Goal: Task Accomplishment & Management: Complete application form

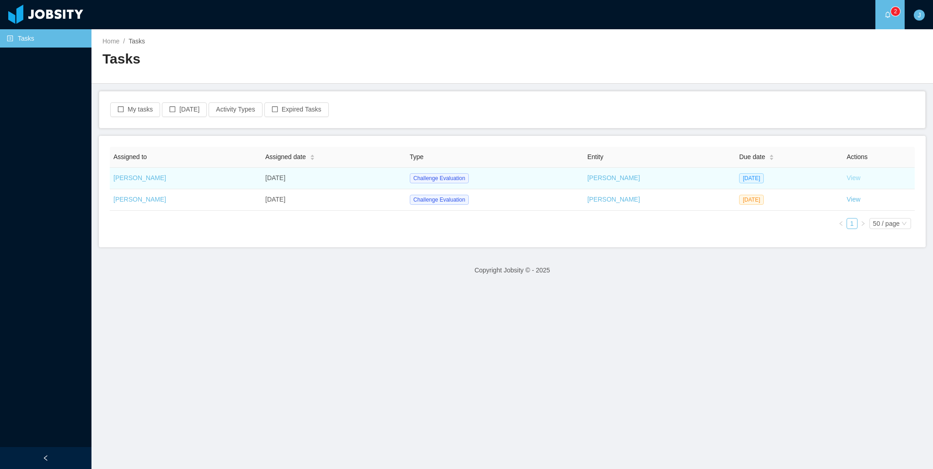
click at [850, 180] on link "View" at bounding box center [854, 177] width 14 height 7
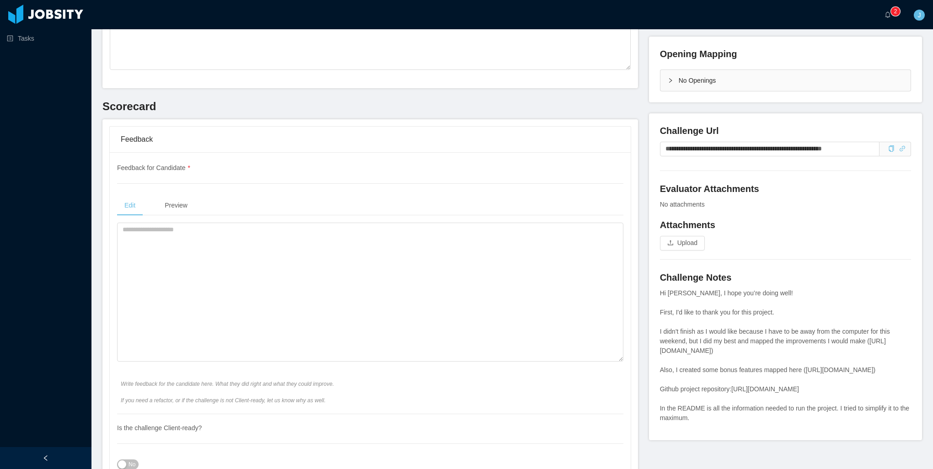
scroll to position [229, 0]
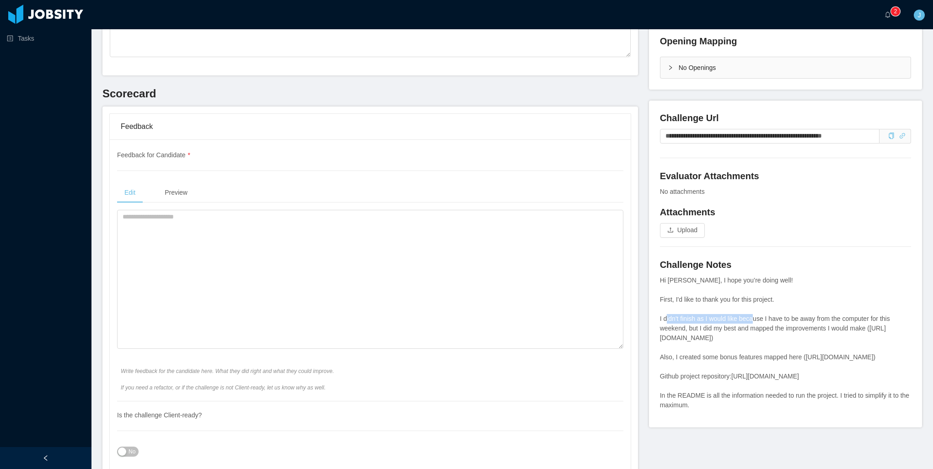
drag, startPoint x: 682, startPoint y: 318, endPoint x: 770, endPoint y: 320, distance: 88.3
click at [770, 320] on div "Hi [PERSON_NAME], I hope you’re doing well! First, I'd like to thank you for th…" at bounding box center [785, 343] width 251 height 135
drag, startPoint x: 770, startPoint y: 320, endPoint x: 777, endPoint y: 341, distance: 22.7
click at [777, 341] on div "Hi [PERSON_NAME], I hope you’re doing well! First, I'd like to thank you for th…" at bounding box center [785, 343] width 251 height 135
drag, startPoint x: 777, startPoint y: 341, endPoint x: 779, endPoint y: 346, distance: 5.4
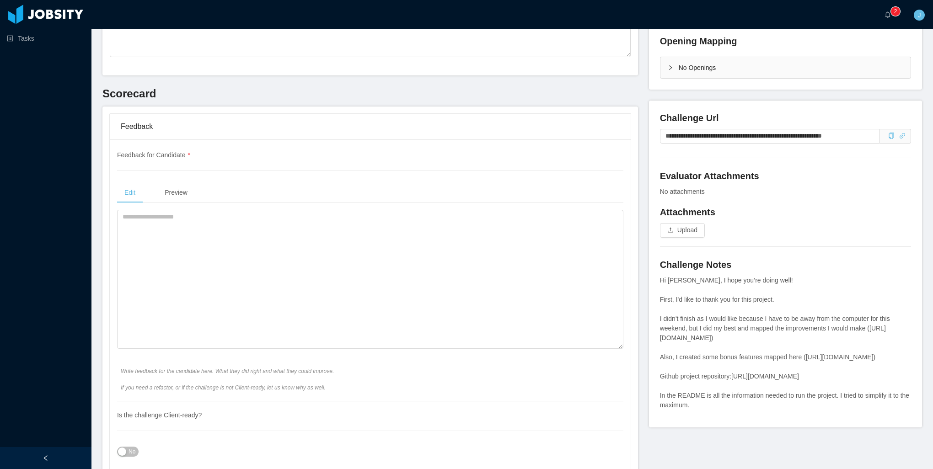
click at [779, 346] on div "Hi [PERSON_NAME], I hope you’re doing well! First, I'd like to thank you for th…" at bounding box center [785, 343] width 251 height 135
drag, startPoint x: 851, startPoint y: 328, endPoint x: 772, endPoint y: 324, distance: 78.8
click at [772, 324] on div "Hi [PERSON_NAME], I hope you’re doing well! First, I'd like to thank you for th…" at bounding box center [785, 343] width 251 height 135
drag, startPoint x: 772, startPoint y: 324, endPoint x: 800, endPoint y: 344, distance: 34.0
click at [800, 344] on div "Hi [PERSON_NAME], I hope you’re doing well! First, I'd like to thank you for th…" at bounding box center [785, 343] width 251 height 135
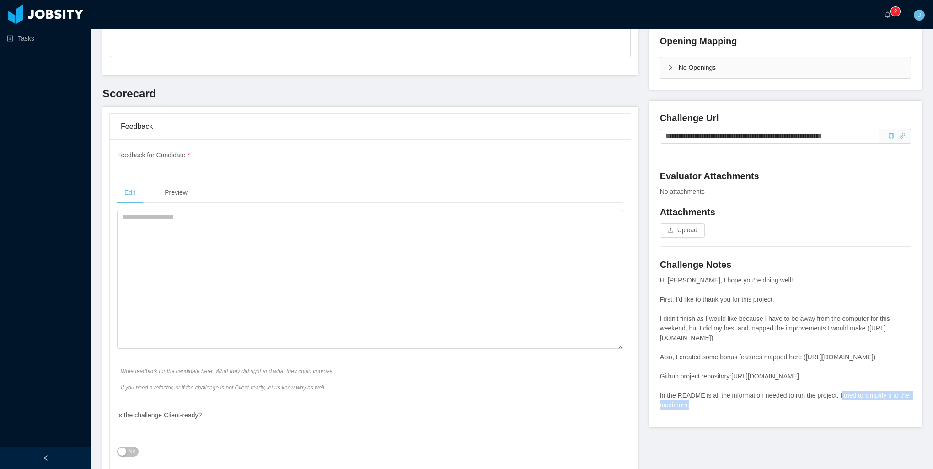
drag, startPoint x: 856, startPoint y: 388, endPoint x: 728, endPoint y: 388, distance: 127.6
click at [728, 388] on div "Hi Paola, I hope you’re doing well! First, I'd like to thank you for this proje…" at bounding box center [785, 343] width 251 height 135
copy div "https://github.com/JoseTobias/go-chat"
click at [265, 290] on textarea at bounding box center [370, 279] width 506 height 139
click at [196, 277] on textarea at bounding box center [370, 279] width 506 height 139
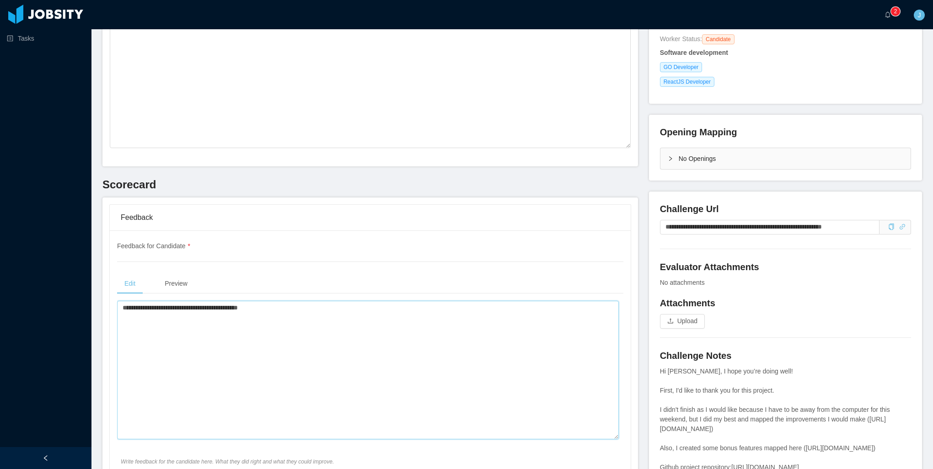
scroll to position [137, 0]
drag, startPoint x: 214, startPoint y: 313, endPoint x: 107, endPoint y: 307, distance: 107.2
click at [115, 308] on div "**********" at bounding box center [370, 414] width 521 height 366
type textarea "**********"
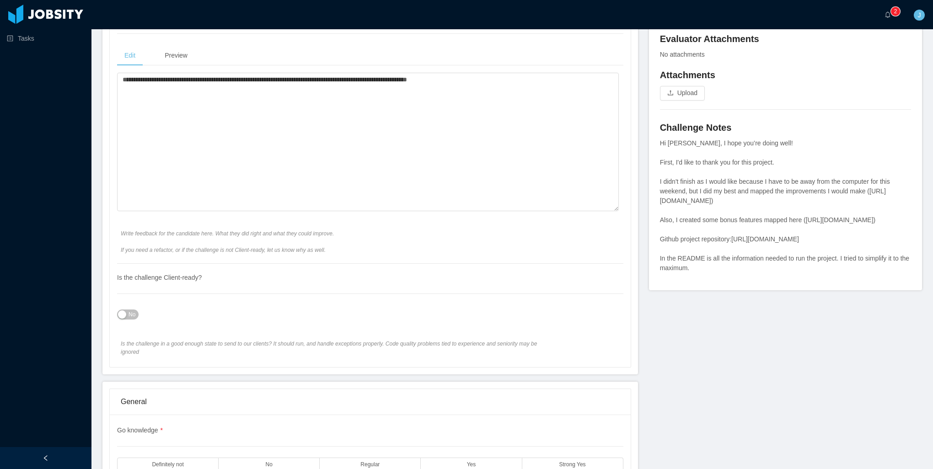
scroll to position [549, 0]
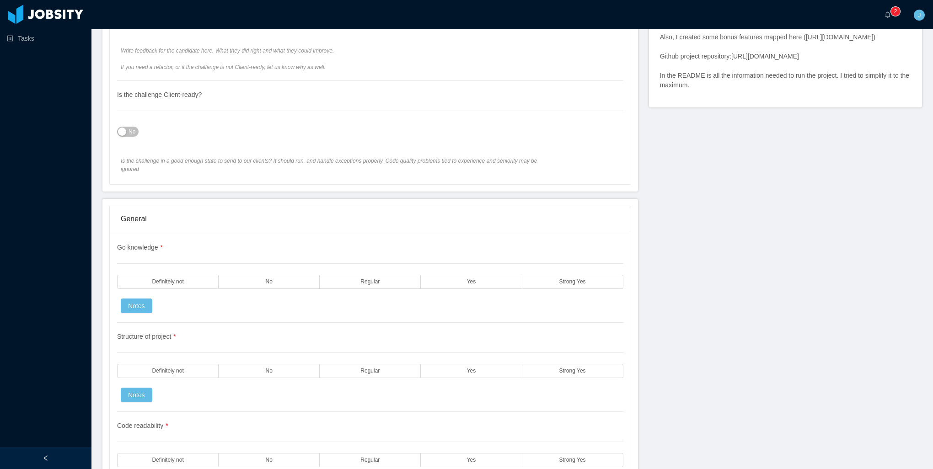
drag, startPoint x: 124, startPoint y: 131, endPoint x: 221, endPoint y: 193, distance: 114.9
click at [125, 131] on button "No" at bounding box center [128, 132] width 22 height 10
click at [459, 275] on label "Yes" at bounding box center [471, 282] width 101 height 14
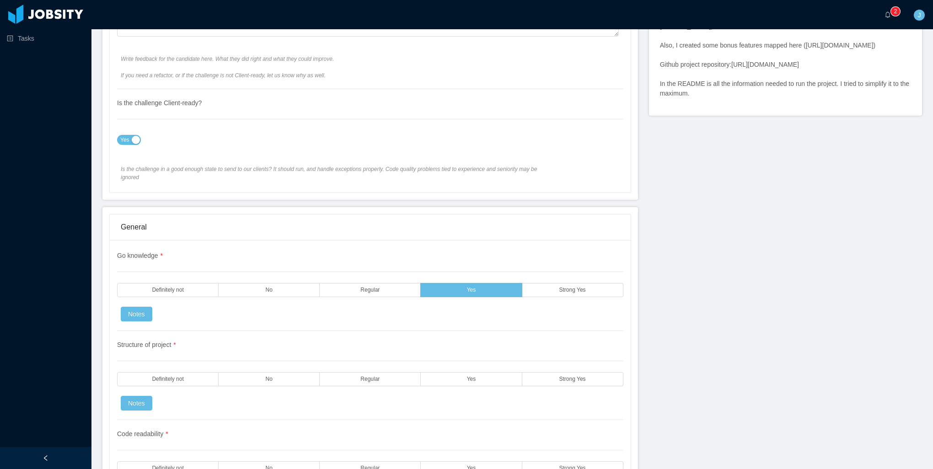
scroll to position [641, 0]
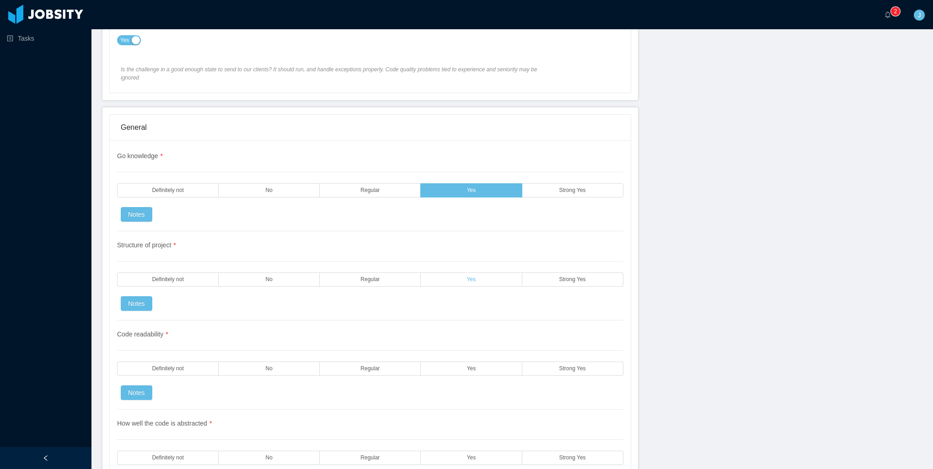
click at [478, 273] on label "Yes" at bounding box center [471, 280] width 101 height 14
click at [456, 364] on label "Yes" at bounding box center [471, 369] width 101 height 14
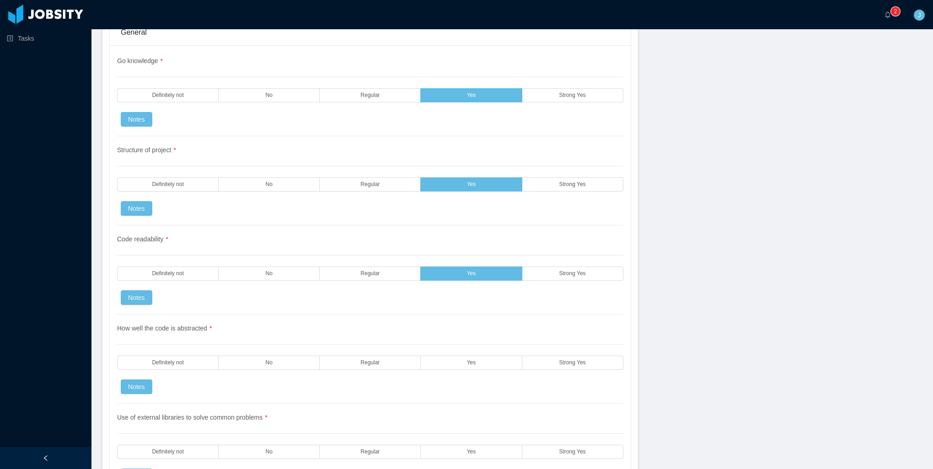
scroll to position [915, 0]
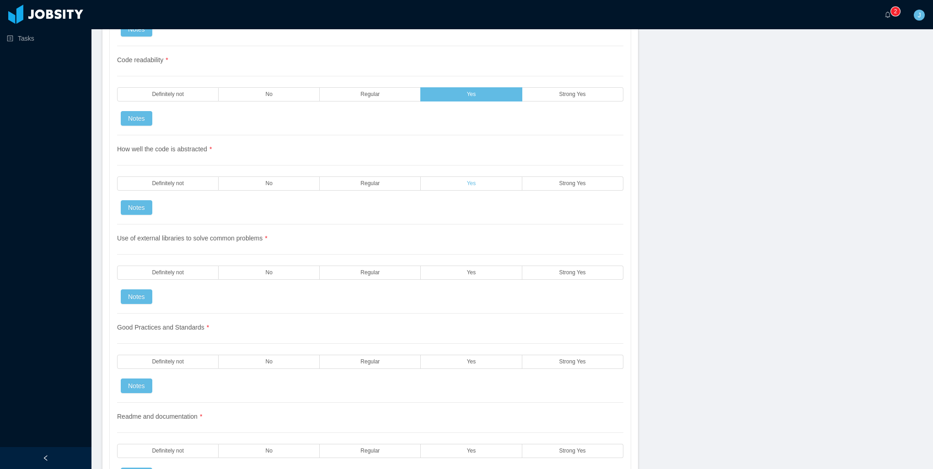
click at [466, 178] on label "Yes" at bounding box center [471, 184] width 101 height 14
click at [447, 270] on div "Use of external libraries to solve common problems * Definitely not No Regular …" at bounding box center [370, 269] width 506 height 89
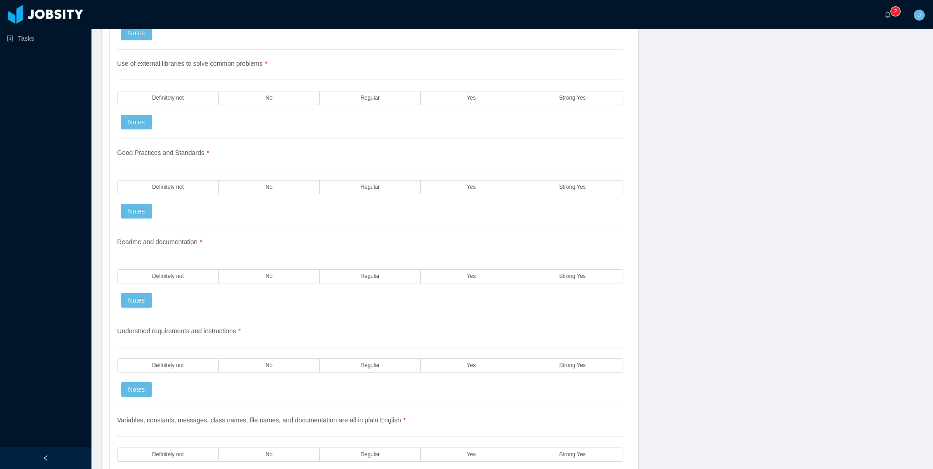
scroll to position [1098, 0]
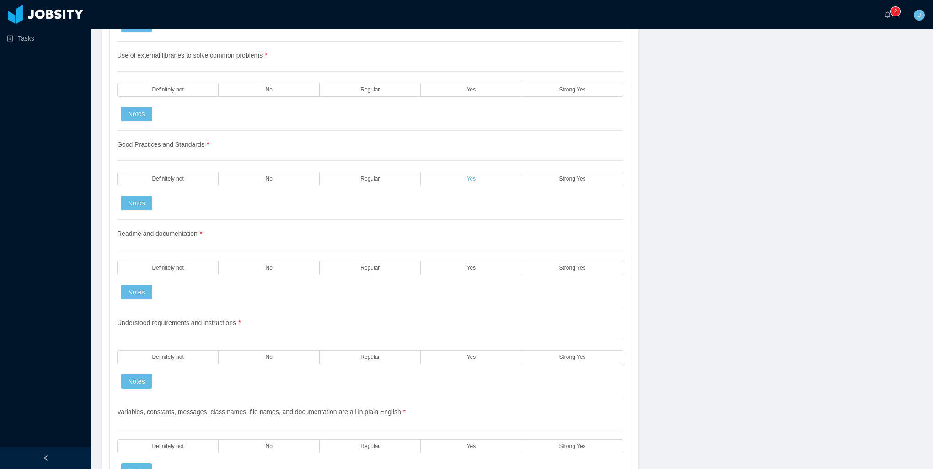
click at [455, 175] on label "Yes" at bounding box center [471, 179] width 101 height 14
click at [461, 97] on div "Use of external libraries to solve common problems * Definitely not No Regular …" at bounding box center [370, 86] width 506 height 89
click at [458, 83] on label "Yes" at bounding box center [471, 90] width 101 height 14
drag, startPoint x: 469, startPoint y: 257, endPoint x: 448, endPoint y: 360, distance: 105.6
click at [469, 265] on span "Yes" at bounding box center [471, 268] width 9 height 6
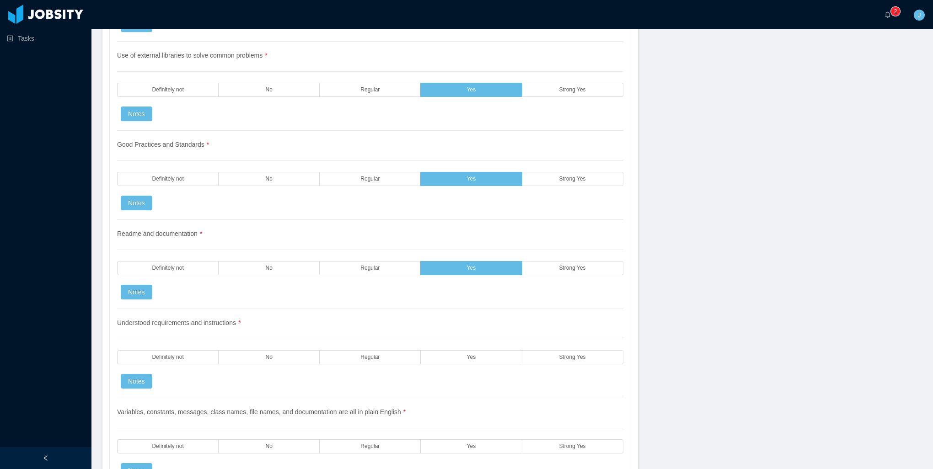
click at [448, 361] on div "Understood requirements and instructions * Definitely not No Regular Yes Strong…" at bounding box center [370, 353] width 506 height 89
click at [447, 350] on label "Yes" at bounding box center [471, 357] width 101 height 14
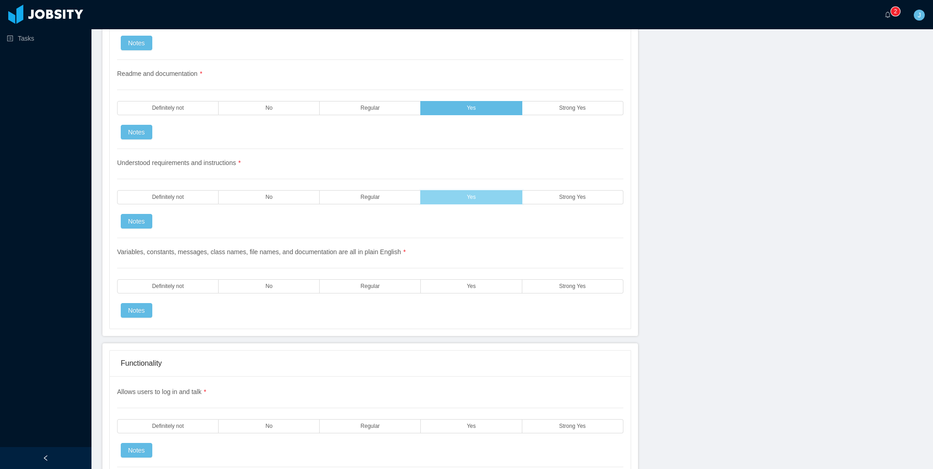
scroll to position [1281, 0]
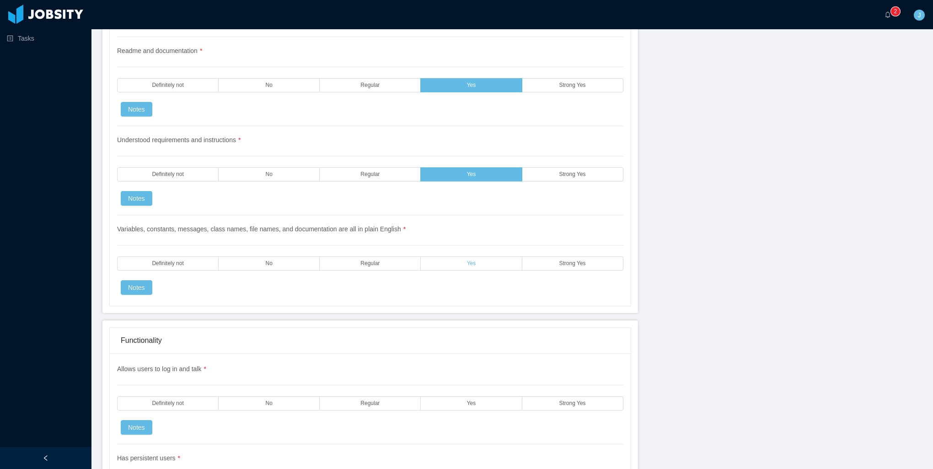
click at [435, 257] on label "Yes" at bounding box center [471, 264] width 101 height 14
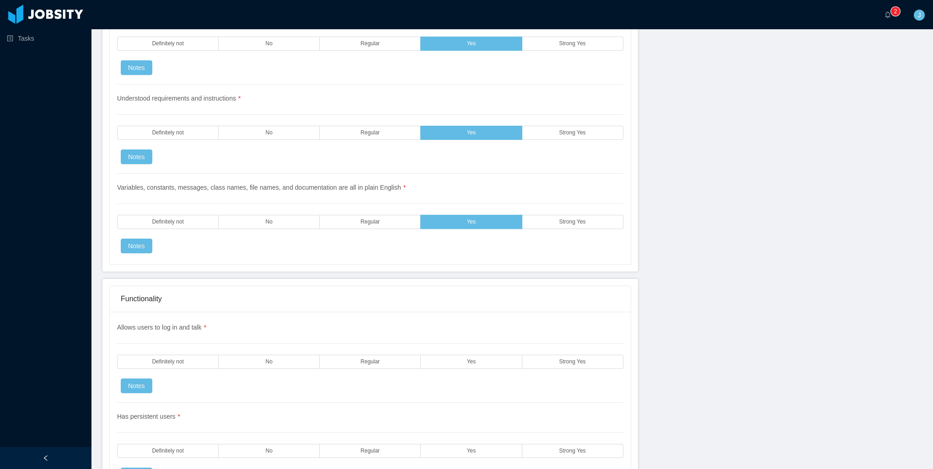
scroll to position [1464, 0]
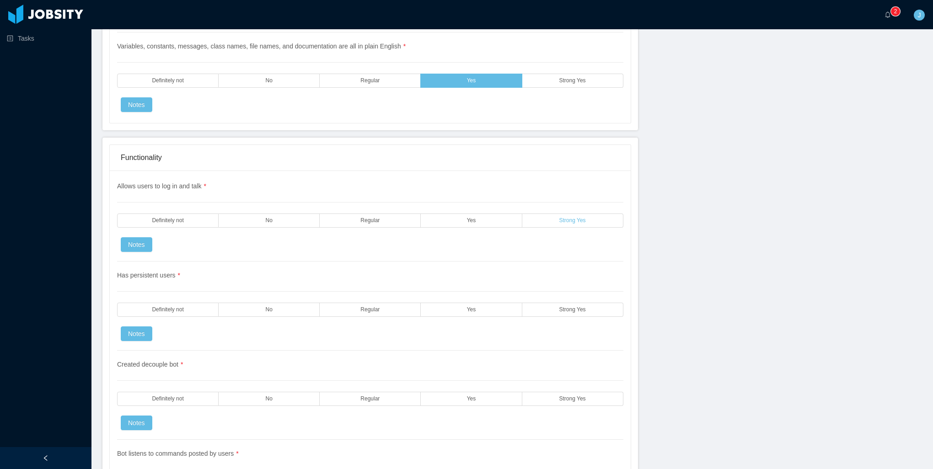
click at [544, 214] on label "Strong Yes" at bounding box center [572, 221] width 101 height 14
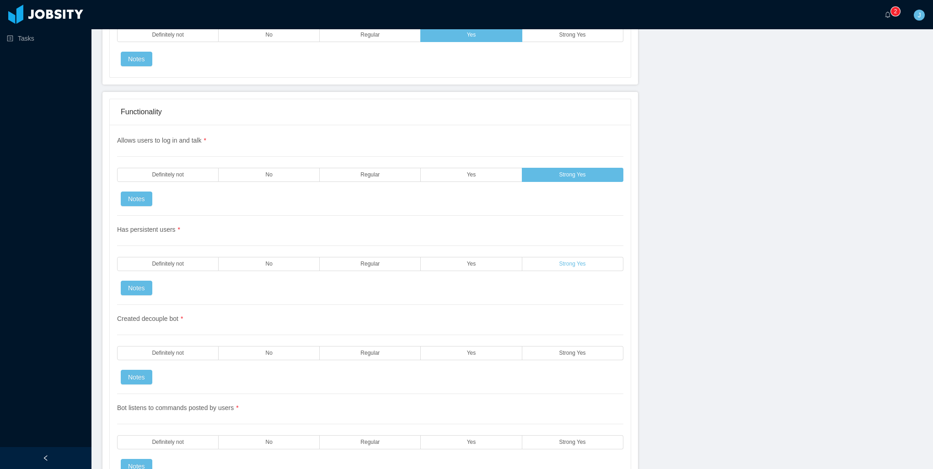
click at [564, 261] on span "Strong Yes" at bounding box center [573, 264] width 27 height 6
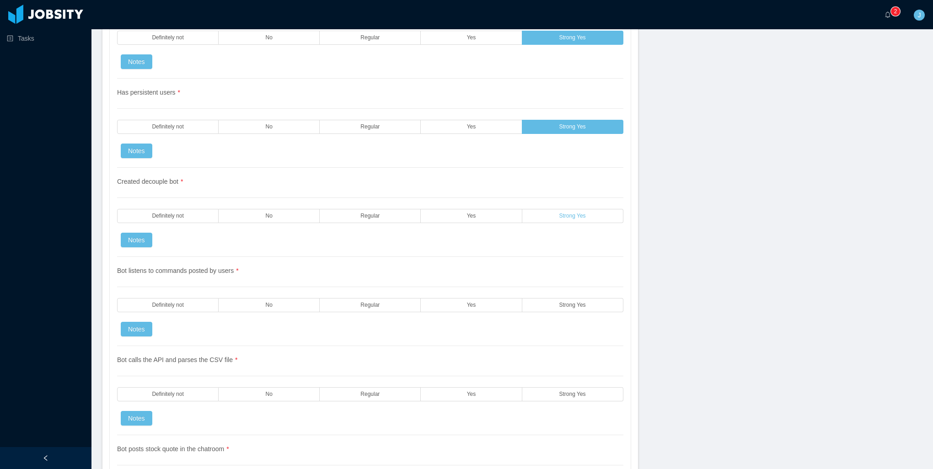
click at [560, 213] on span "Strong Yes" at bounding box center [573, 216] width 27 height 6
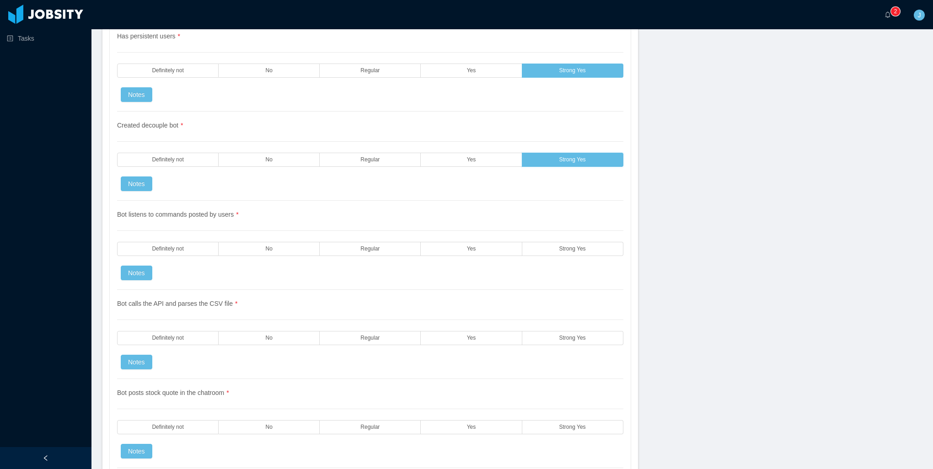
scroll to position [1784, 0]
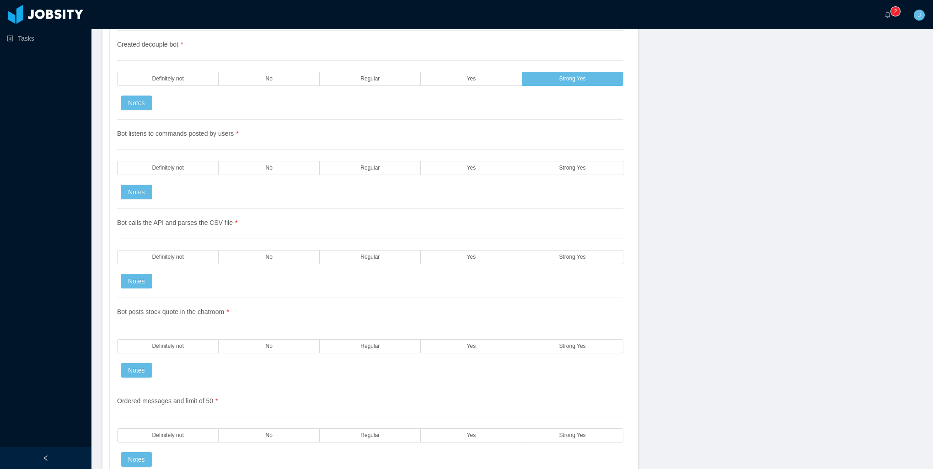
click at [565, 147] on div "Bot listens to commands posted by users * Definitely not No Regular Yes Strong …" at bounding box center [370, 164] width 506 height 89
click at [539, 161] on label "Strong Yes" at bounding box center [572, 168] width 101 height 14
click at [560, 344] on span "Strong Yes" at bounding box center [573, 347] width 27 height 6
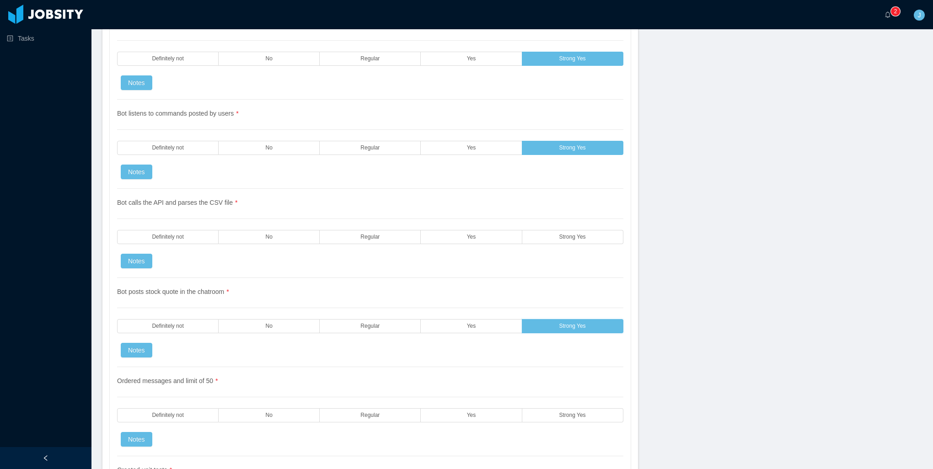
scroll to position [1876, 0]
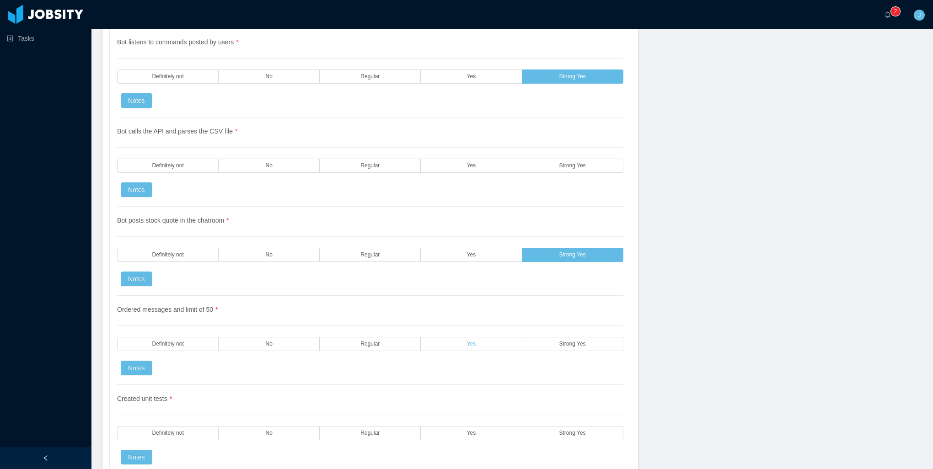
click at [445, 337] on label "Yes" at bounding box center [471, 344] width 101 height 14
click at [393, 337] on label "Regular" at bounding box center [370, 344] width 101 height 14
click at [436, 337] on label "Yes" at bounding box center [471, 344] width 101 height 14
click at [473, 248] on label "Yes" at bounding box center [471, 255] width 101 height 14
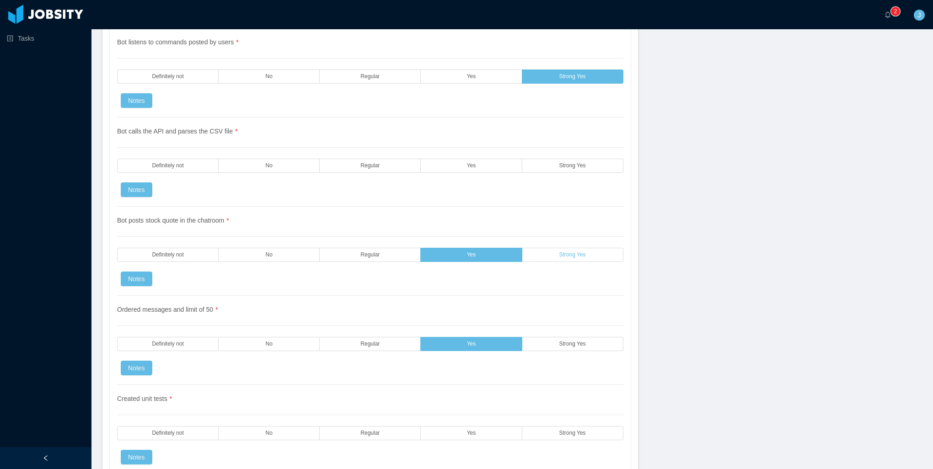
click at [562, 252] on span "Strong Yes" at bounding box center [573, 255] width 27 height 6
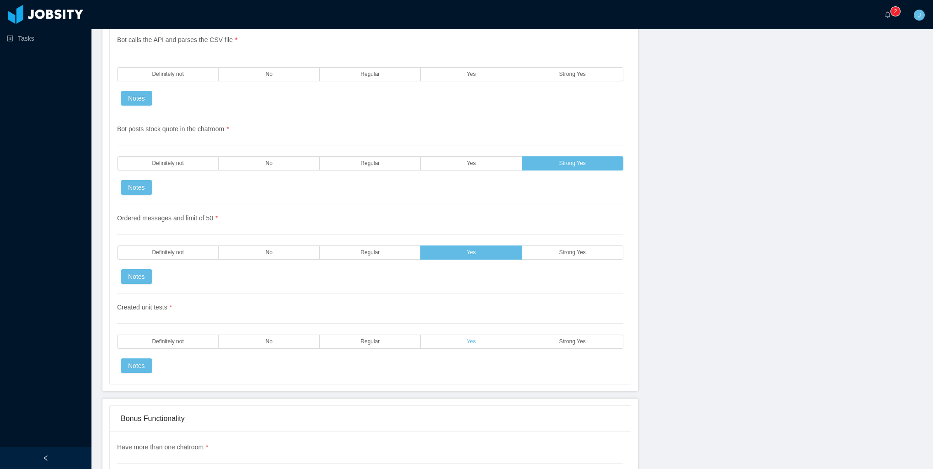
click at [459, 335] on label "Yes" at bounding box center [471, 342] width 101 height 14
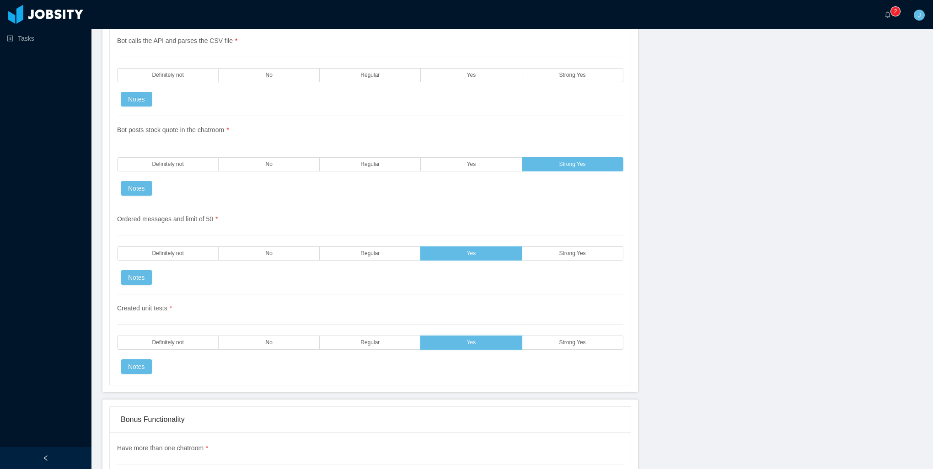
scroll to position [1967, 0]
click at [176, 339] on span "Definitely not" at bounding box center [168, 342] width 32 height 6
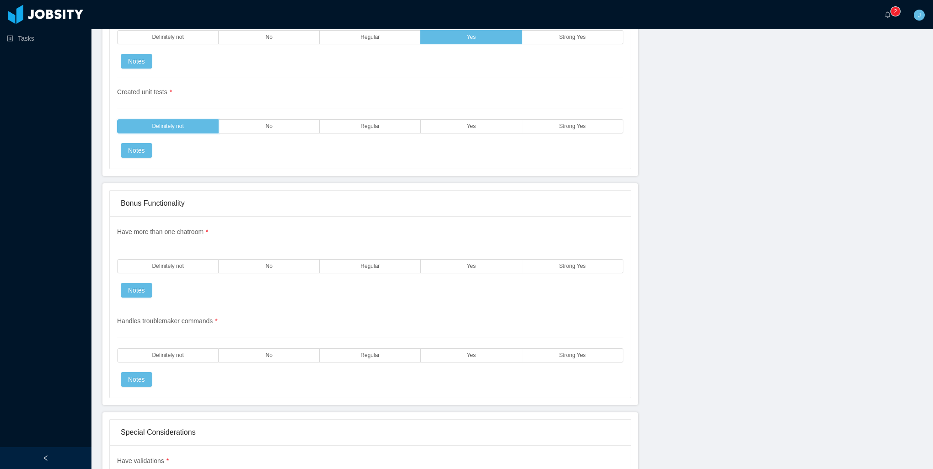
scroll to position [2196, 0]
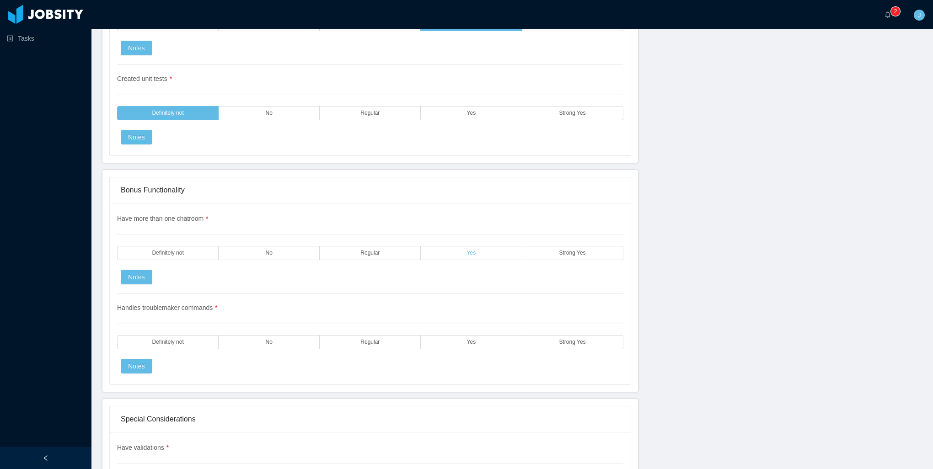
click at [462, 246] on label "Yes" at bounding box center [471, 253] width 101 height 14
drag, startPoint x: 449, startPoint y: 333, endPoint x: 422, endPoint y: 327, distance: 27.7
click at [449, 335] on label "Yes" at bounding box center [471, 342] width 101 height 14
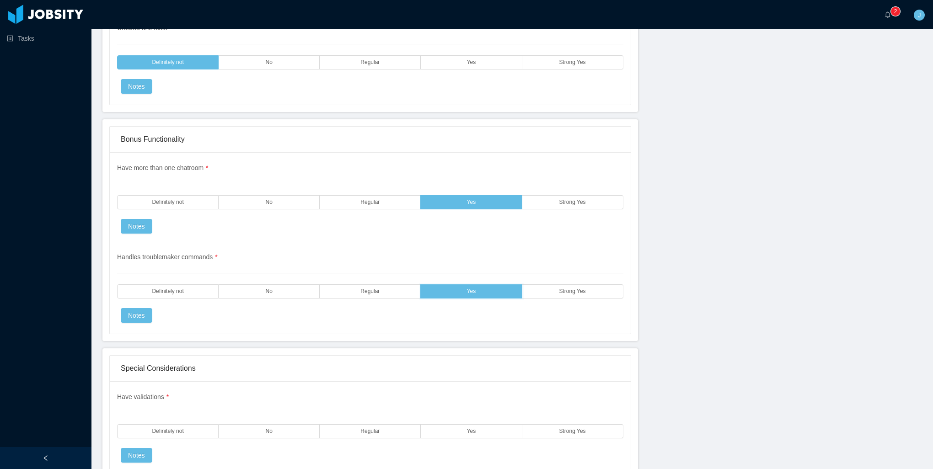
scroll to position [2425, 0]
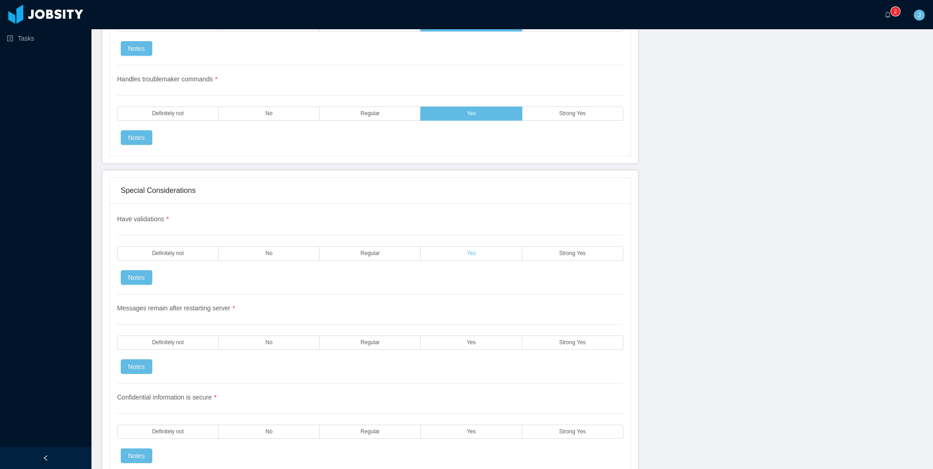
click at [452, 247] on label "Yes" at bounding box center [471, 254] width 101 height 14
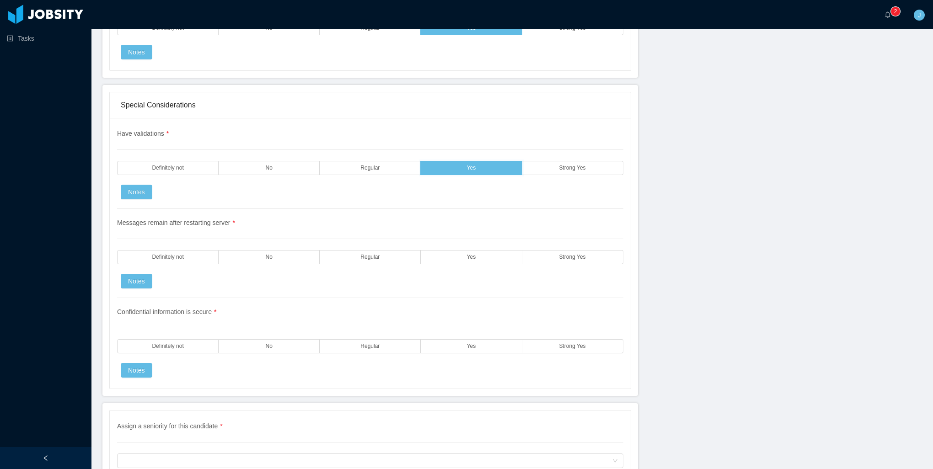
scroll to position [2516, 0]
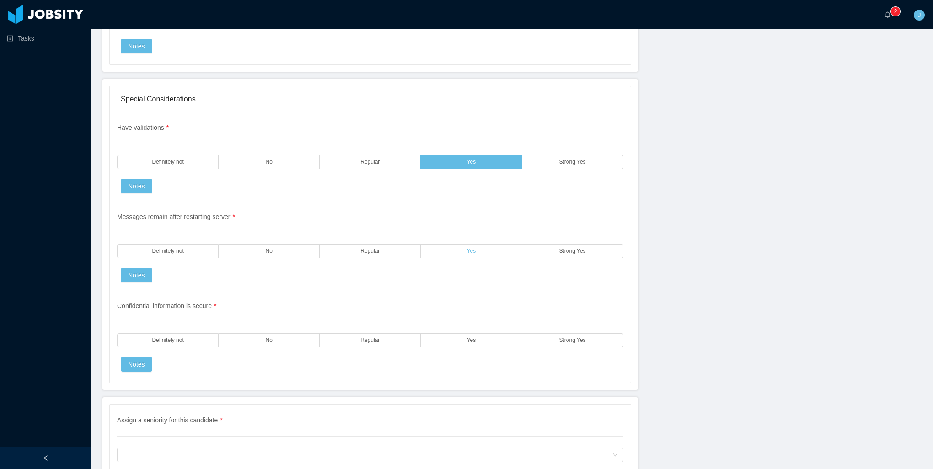
click at [452, 244] on label "Yes" at bounding box center [471, 251] width 101 height 14
click at [453, 334] on label "Yes" at bounding box center [471, 341] width 101 height 14
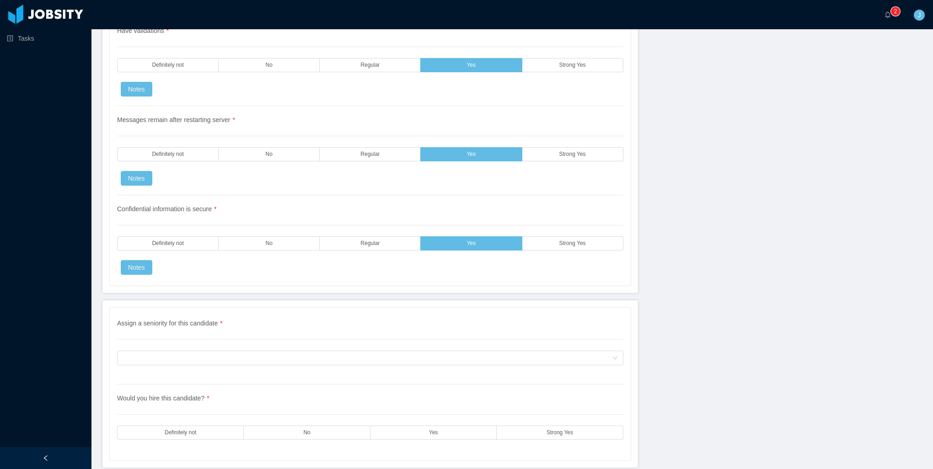
scroll to position [2638, 0]
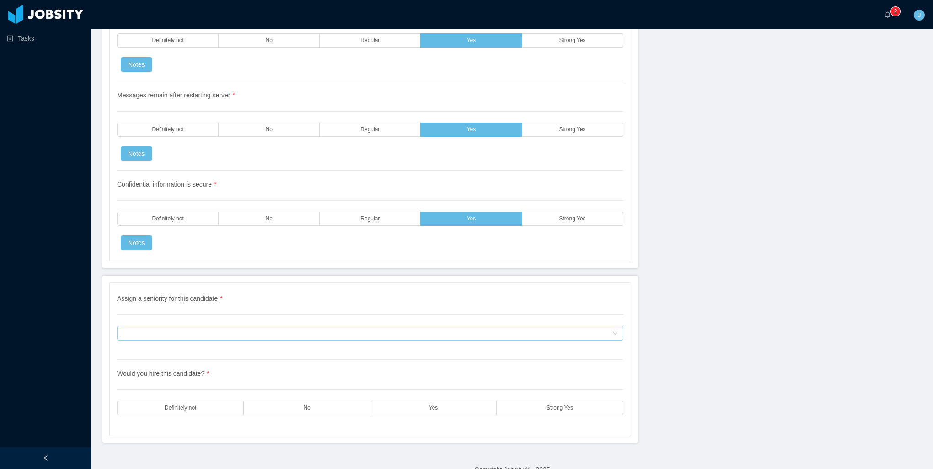
click at [210, 310] on div "Assign a seniority for this candidate * Assign a seniority for this candidate" at bounding box center [370, 327] width 506 height 66
click at [210, 327] on div "Assign a seniority for this candidate" at bounding box center [368, 334] width 490 height 14
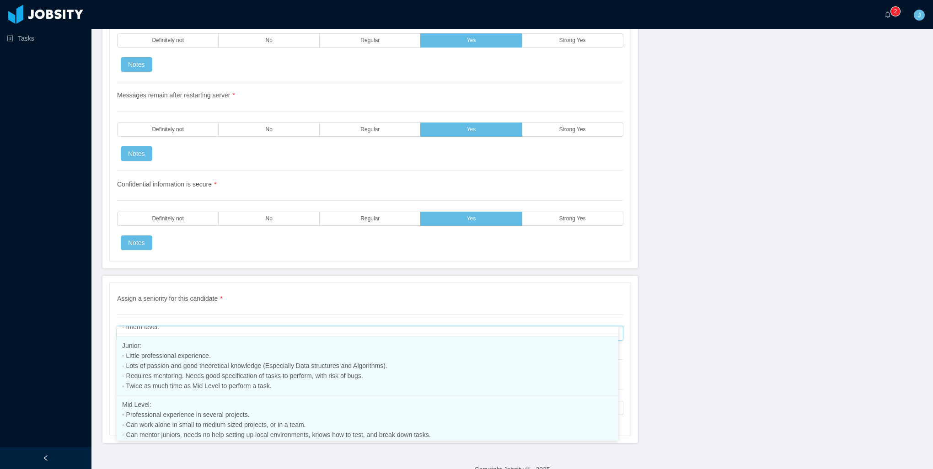
scroll to position [103, 0]
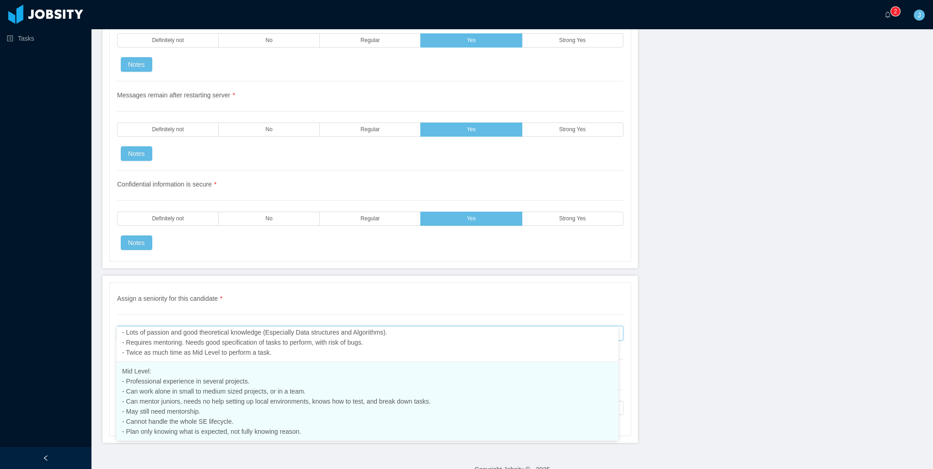
click at [176, 391] on span "Mid Level: - Professional experience in several projects. - Can work alone in s…" at bounding box center [276, 402] width 309 height 68
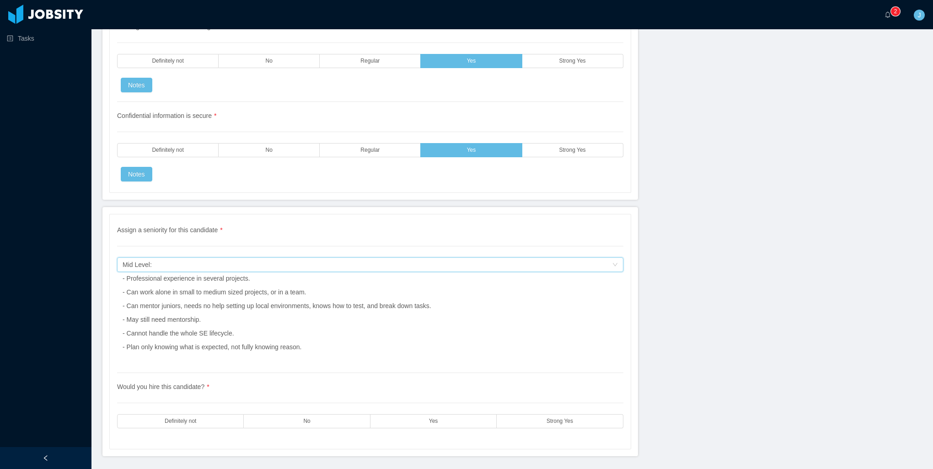
scroll to position [2720, 0]
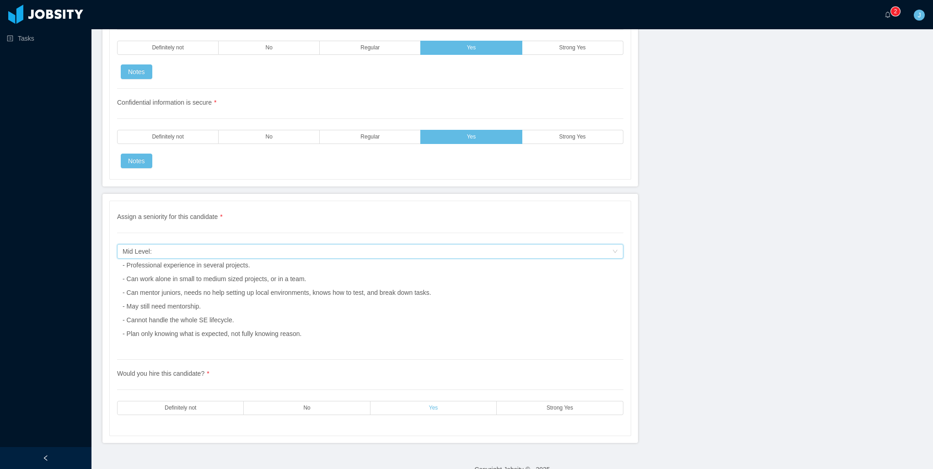
click at [437, 401] on label "Yes" at bounding box center [434, 408] width 126 height 14
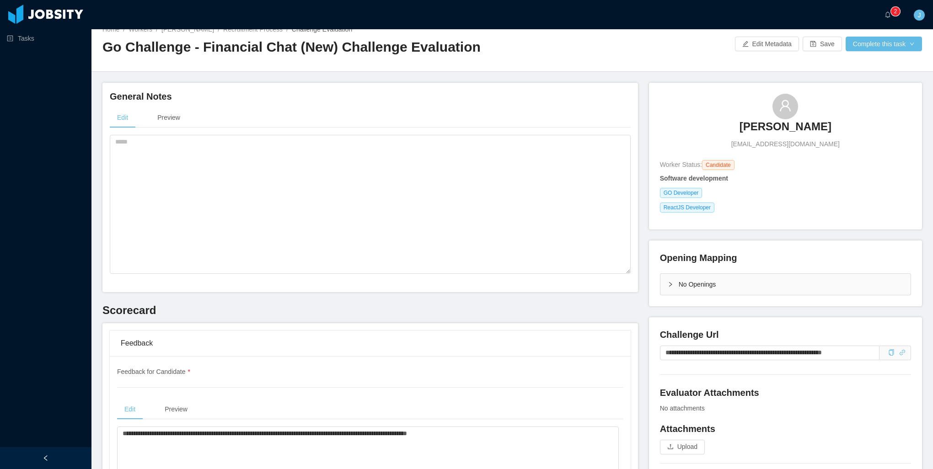
scroll to position [0, 0]
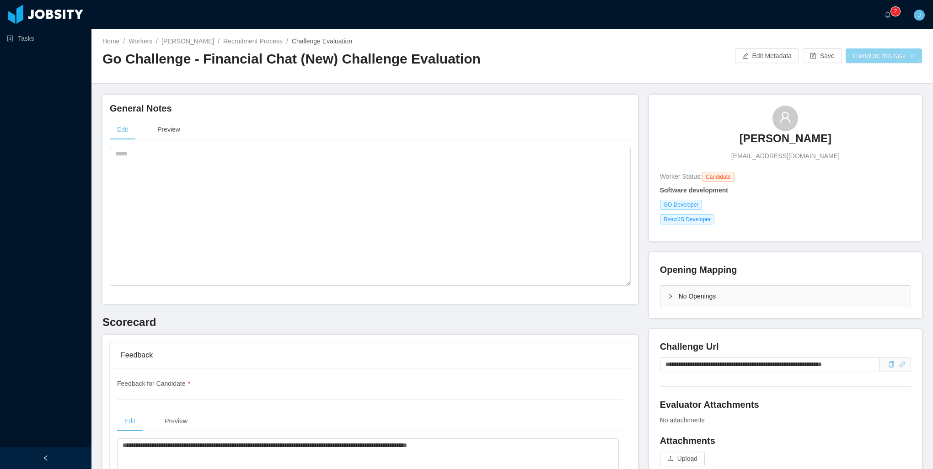
click at [869, 60] on button "Complete this task" at bounding box center [884, 55] width 76 height 15
click at [866, 76] on button "Save Evaluation" at bounding box center [878, 76] width 71 height 15
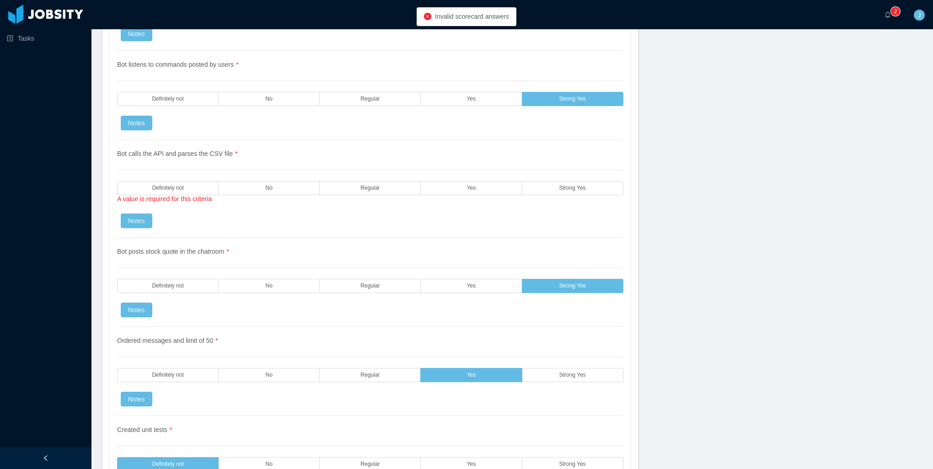
scroll to position [1830, 0]
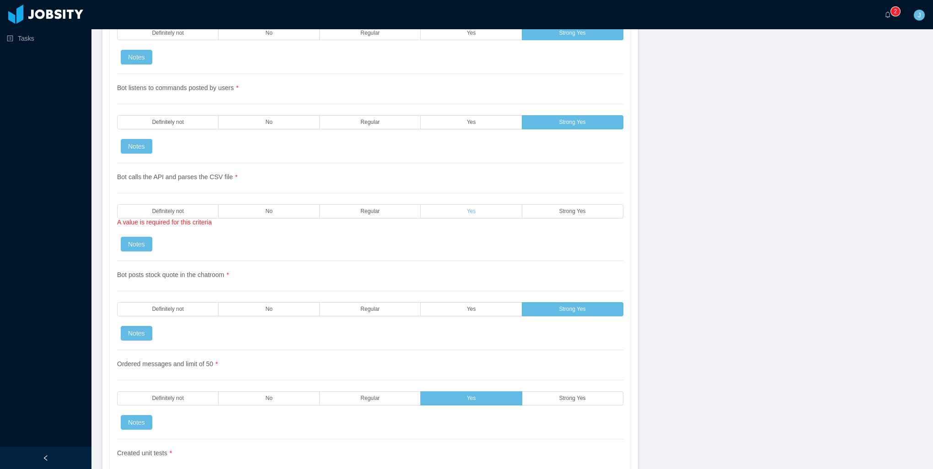
click at [491, 205] on label "Yes" at bounding box center [471, 212] width 101 height 14
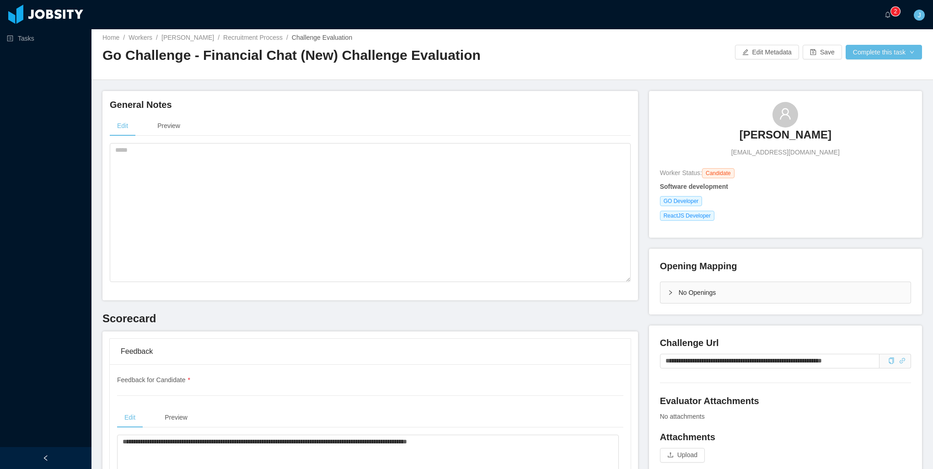
scroll to position [0, 0]
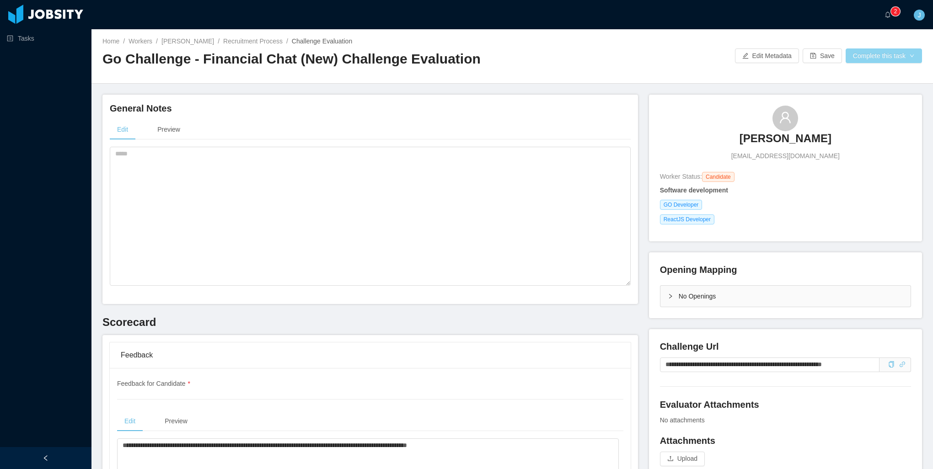
click at [857, 59] on button "Complete this task" at bounding box center [884, 55] width 76 height 15
click at [858, 76] on button "Save Evaluation" at bounding box center [878, 76] width 71 height 15
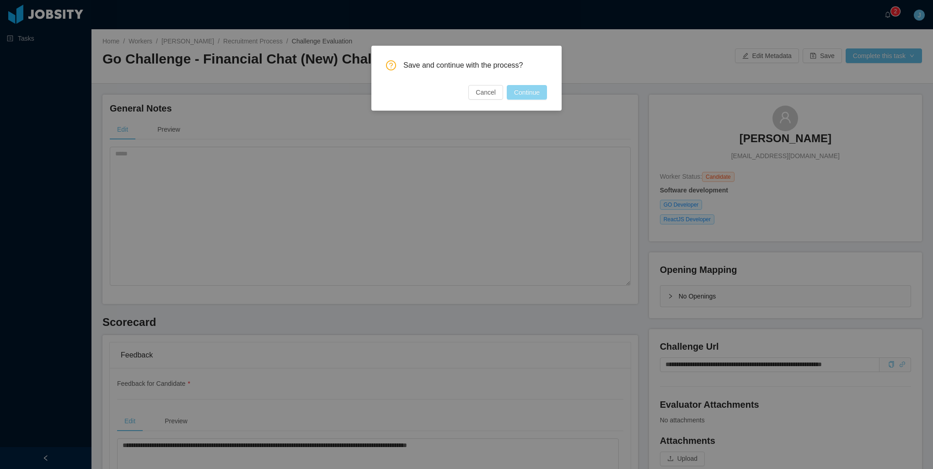
click at [532, 97] on button "Continue" at bounding box center [527, 92] width 40 height 15
